Goal: Contribute content

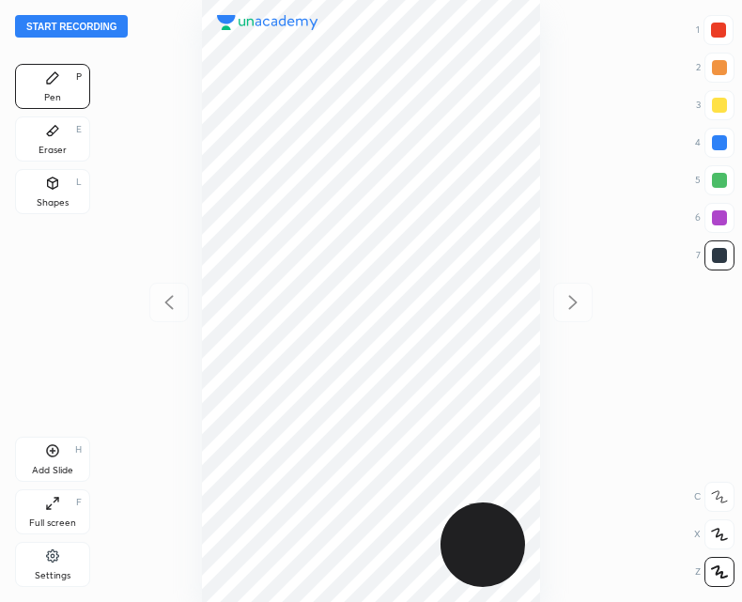
scroll to position [602, 442]
click at [58, 460] on div "Add Slide H" at bounding box center [52, 459] width 75 height 45
click at [179, 292] on icon at bounding box center [169, 302] width 23 height 23
click at [582, 302] on icon at bounding box center [573, 302] width 23 height 23
click at [181, 301] on div at bounding box center [168, 302] width 39 height 39
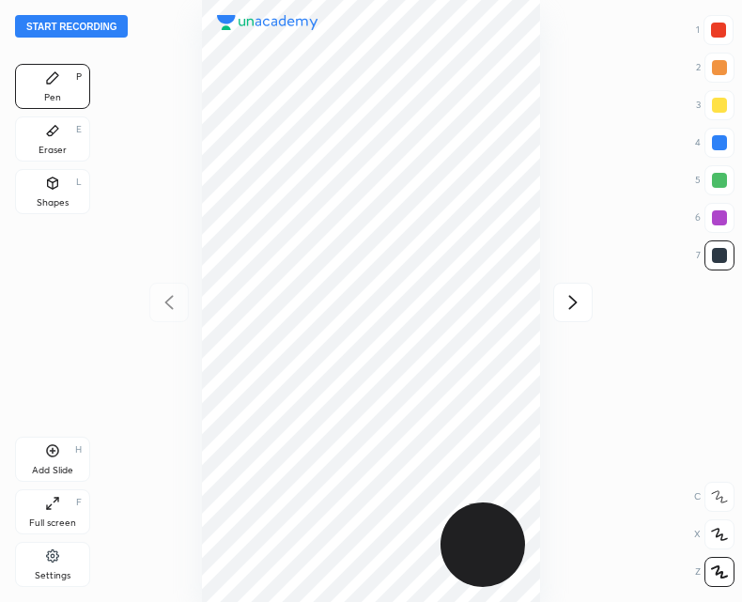
click at [583, 302] on icon at bounding box center [573, 302] width 23 height 23
click at [87, 25] on button "Start recording" at bounding box center [71, 26] width 113 height 23
click at [50, 453] on icon at bounding box center [52, 450] width 15 height 15
click at [45, 466] on div "Add Slide" at bounding box center [52, 470] width 41 height 9
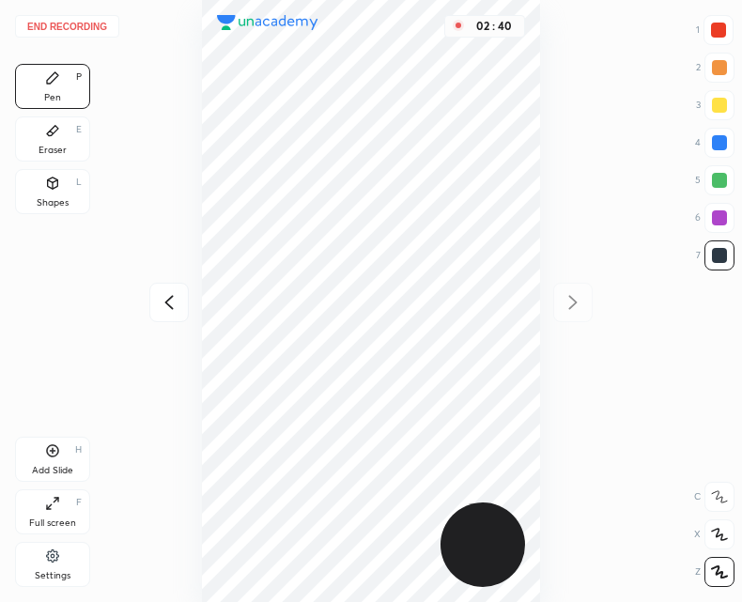
click at [162, 322] on div "02 : 40" at bounding box center [371, 301] width 442 height 602
click at [165, 299] on icon at bounding box center [169, 302] width 23 height 23
click at [558, 304] on div at bounding box center [572, 302] width 39 height 39
click at [160, 302] on icon at bounding box center [169, 302] width 23 height 23
click at [568, 309] on icon at bounding box center [573, 302] width 23 height 23
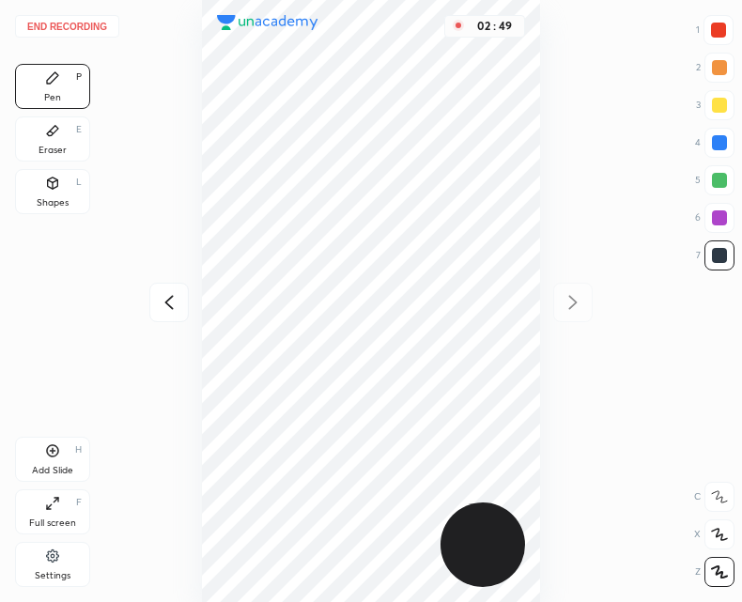
click at [169, 297] on icon at bounding box center [169, 302] width 23 height 23
click at [578, 298] on icon at bounding box center [573, 302] width 23 height 23
click at [171, 316] on div at bounding box center [168, 302] width 39 height 39
click at [571, 307] on icon at bounding box center [573, 302] width 8 height 14
click at [170, 304] on icon at bounding box center [169, 302] width 23 height 23
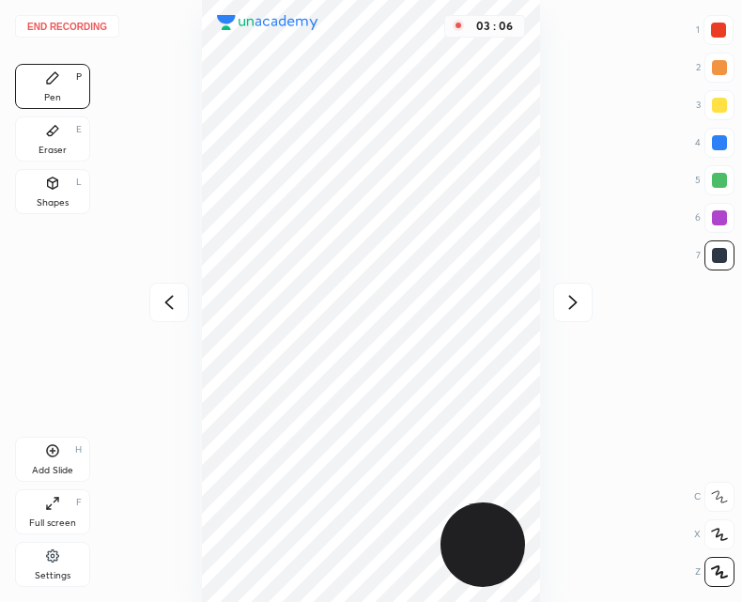
click at [582, 315] on div at bounding box center [572, 302] width 39 height 39
click at [175, 304] on icon at bounding box center [169, 302] width 23 height 23
click at [568, 294] on icon at bounding box center [573, 302] width 23 height 23
click at [68, 24] on button "End recording" at bounding box center [67, 26] width 104 height 23
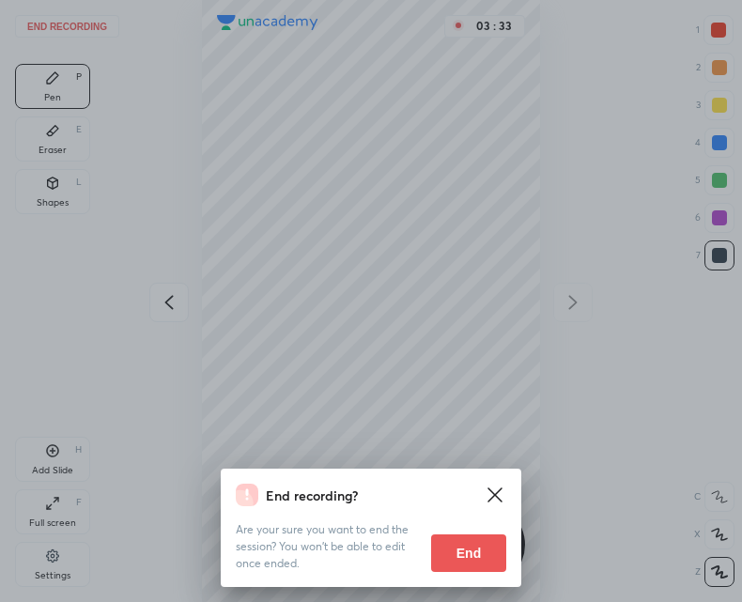
click at [452, 529] on div "Are your sure you want to end the session? You won’t be able to edit once ended…" at bounding box center [371, 539] width 271 height 66
click at [469, 548] on button "End" at bounding box center [468, 554] width 75 height 38
